Goal: Transaction & Acquisition: Purchase product/service

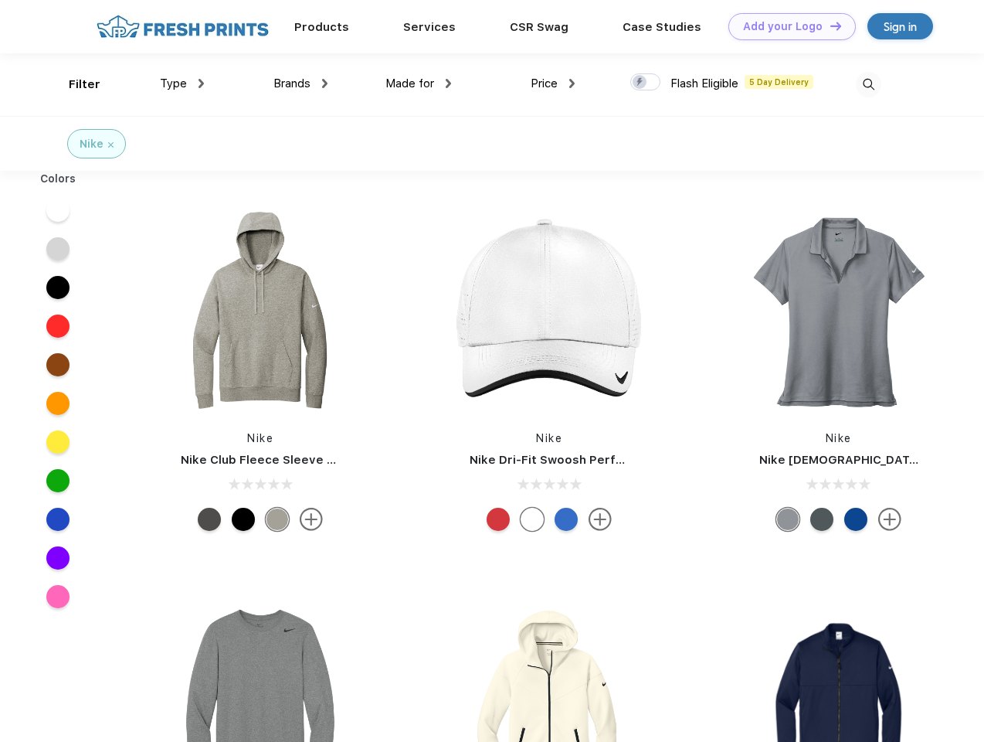
scroll to position [1, 0]
click at [786, 26] on link "Add your Logo Design Tool" at bounding box center [791, 26] width 127 height 27
click at [0, 0] on div "Design Tool" at bounding box center [0, 0] width 0 height 0
click at [829, 25] on link "Add your Logo Design Tool" at bounding box center [791, 26] width 127 height 27
click at [74, 84] on div "Filter" at bounding box center [85, 85] width 32 height 18
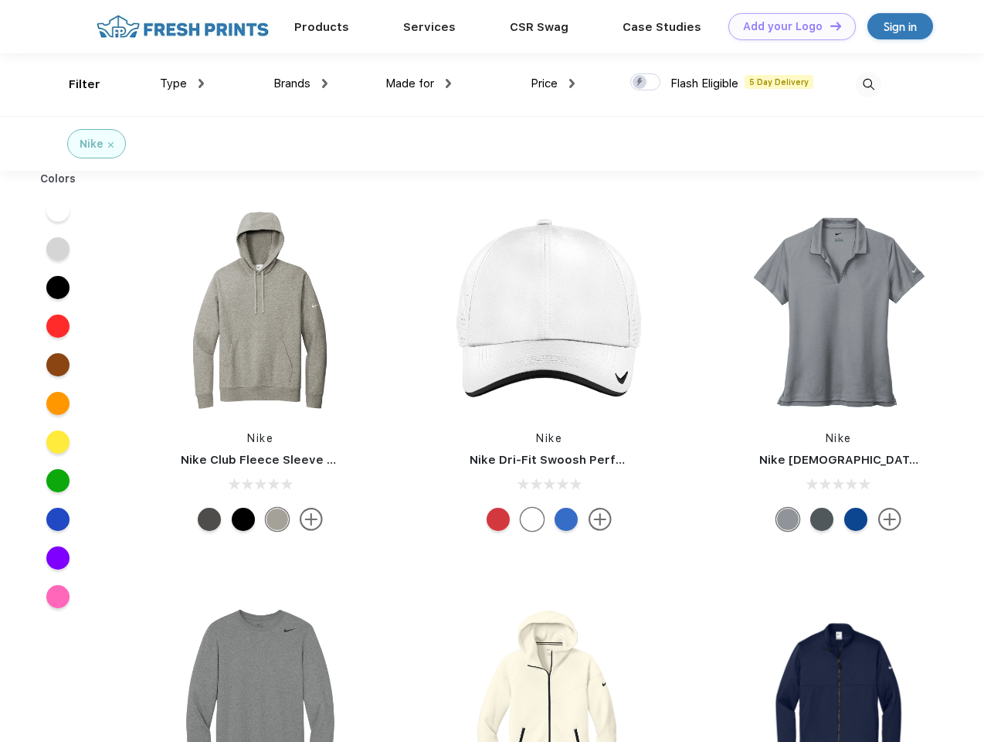
click at [182, 83] on span "Type" at bounding box center [173, 83] width 27 height 14
click at [300, 83] on span "Brands" at bounding box center [291, 83] width 37 height 14
click at [419, 83] on span "Made for" at bounding box center [409, 83] width 49 height 14
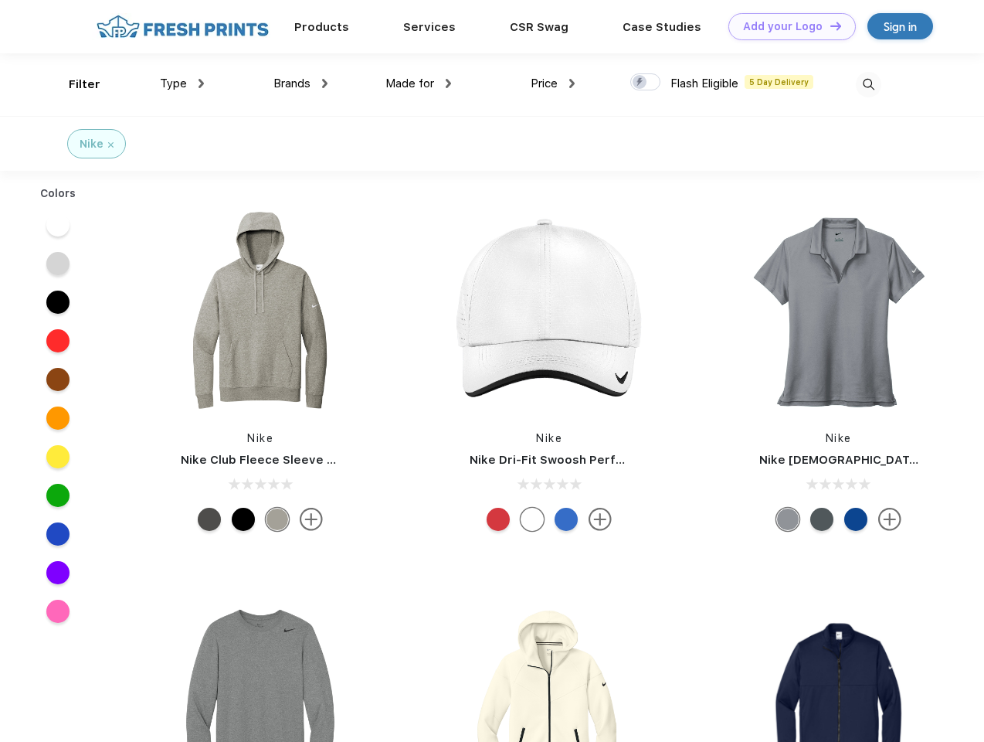
click at [553, 83] on span "Price" at bounding box center [544, 83] width 27 height 14
click at [646, 83] on div at bounding box center [645, 81] width 30 height 17
click at [640, 83] on input "checkbox" at bounding box center [635, 78] width 10 height 10
click at [868, 84] on img at bounding box center [868, 84] width 25 height 25
